Goal: Task Accomplishment & Management: Manage account settings

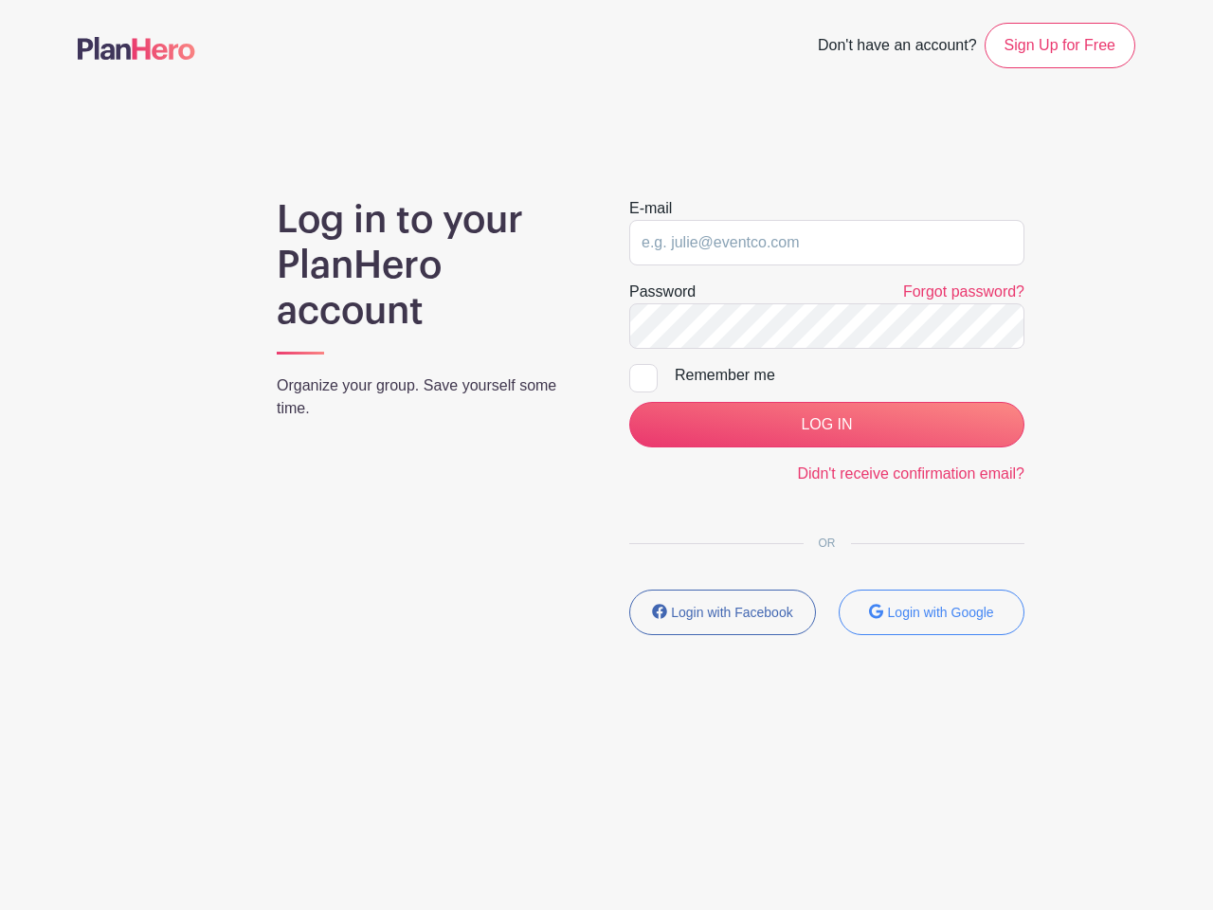
click at [606, 384] on div "E-mail Password Forgot password? Remember me LOG IN Didn't receive confirmation…" at bounding box center [826, 423] width 441 height 453
click at [826, 424] on input "LOG IN" at bounding box center [826, 424] width 395 height 45
